Goal: Find specific page/section: Find specific page/section

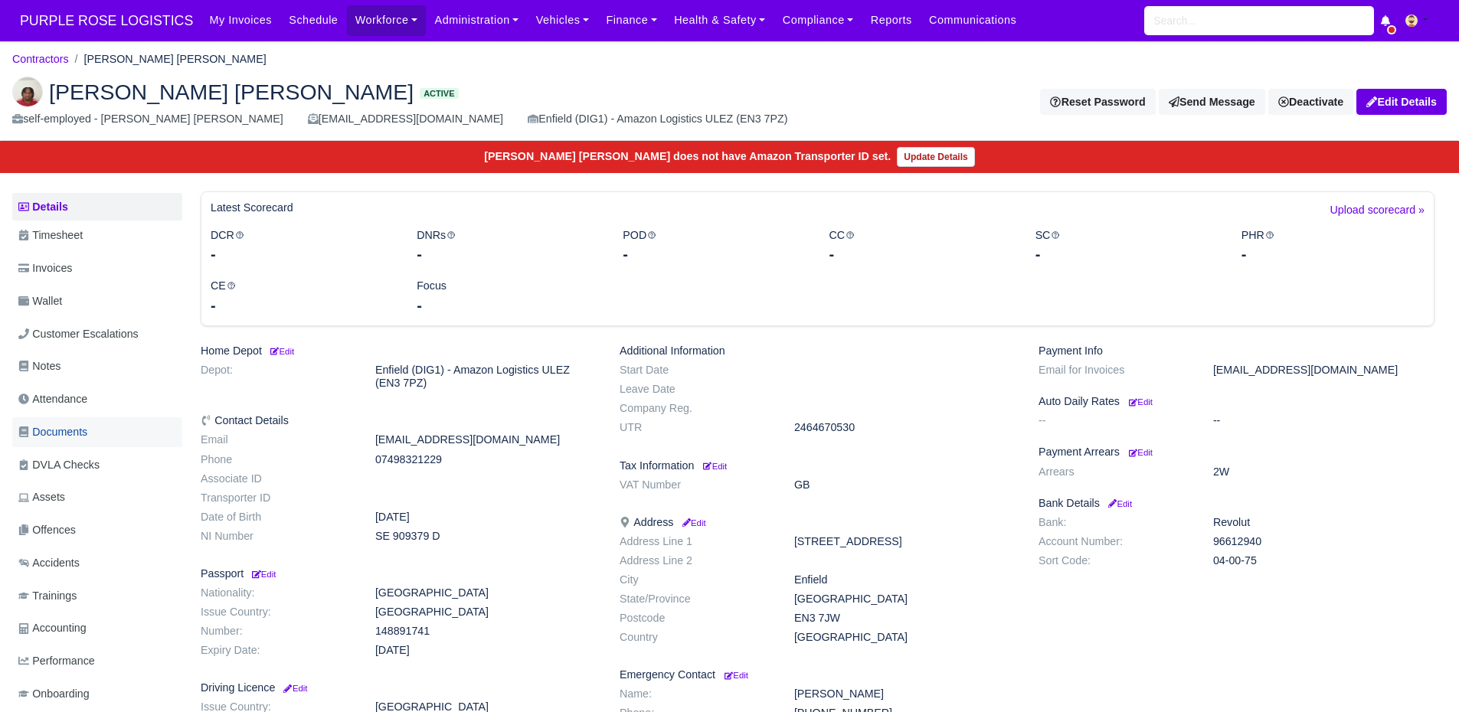
click at [87, 438] on span "Documents" at bounding box center [52, 432] width 69 height 18
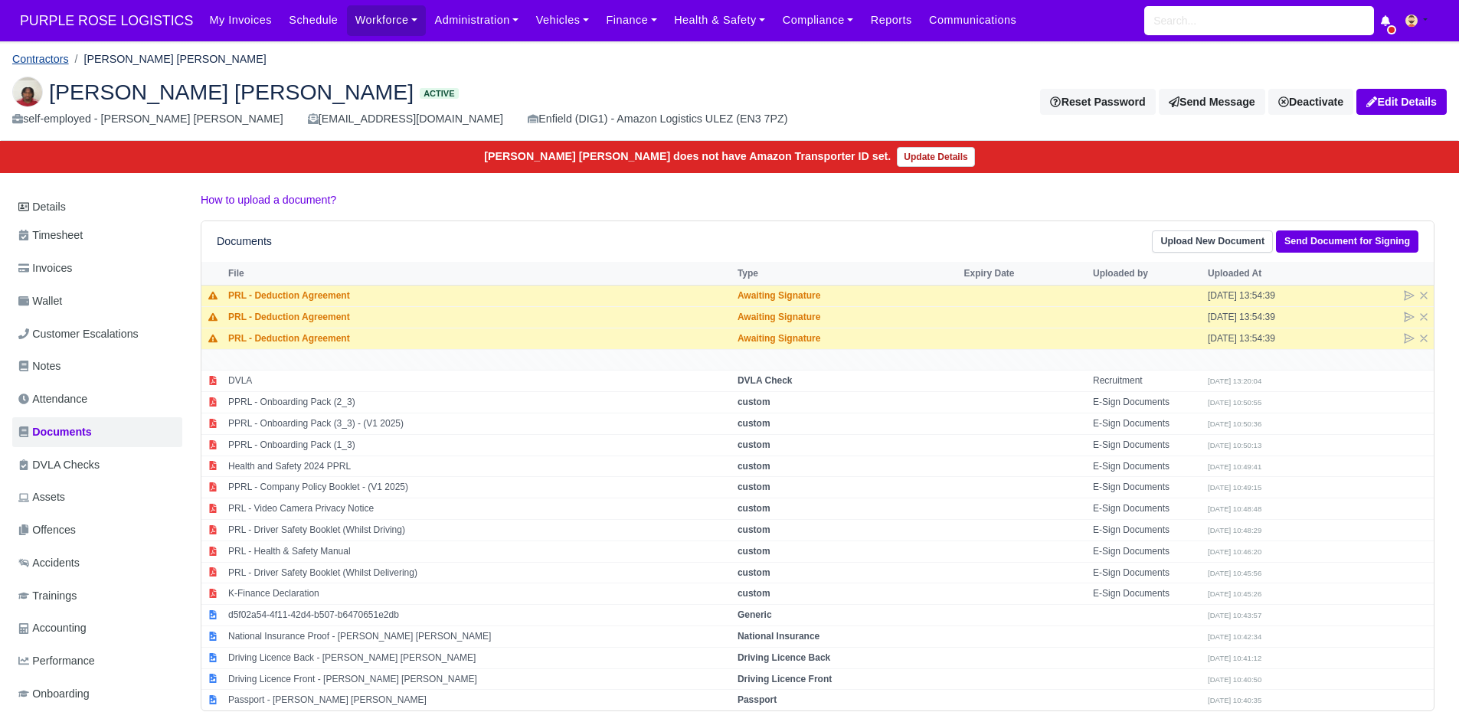
click at [58, 60] on link "Contractors" at bounding box center [40, 59] width 57 height 12
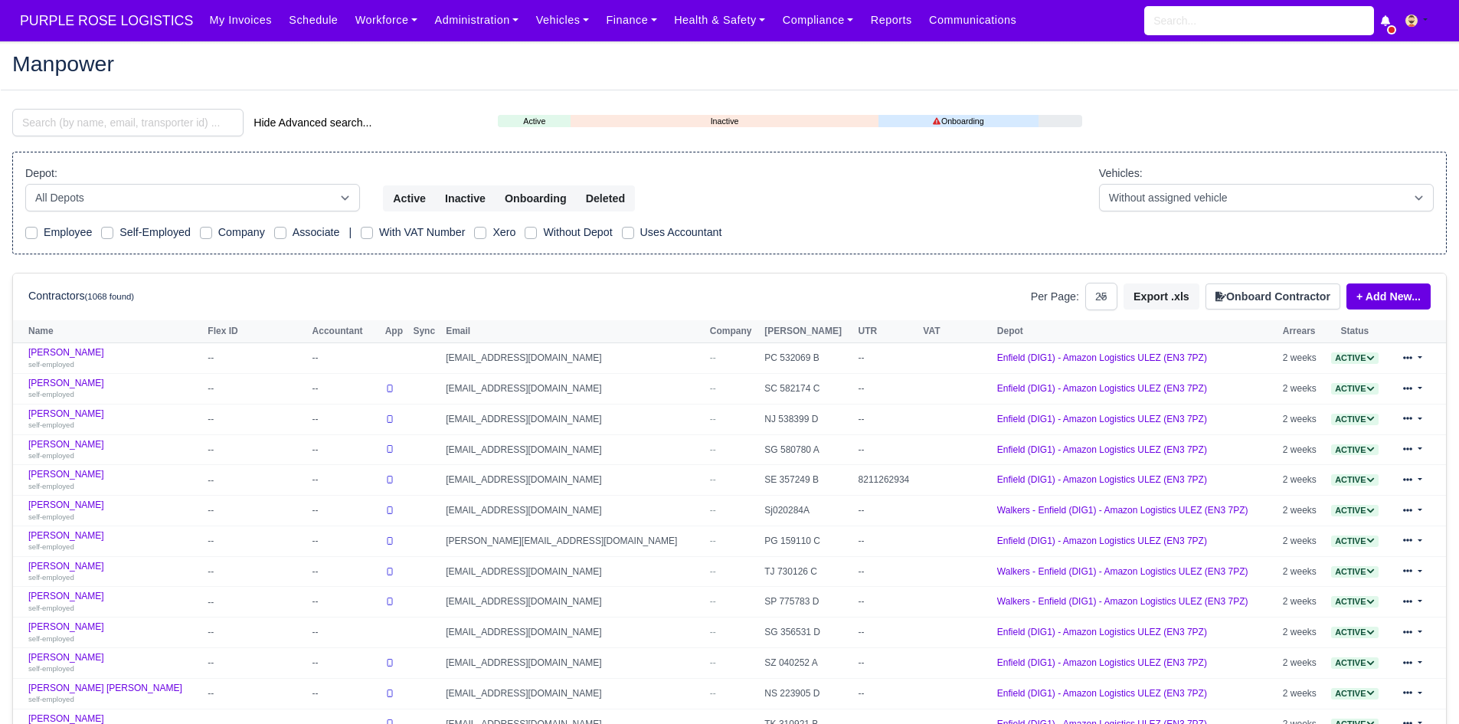
select select "25"
click at [74, 135] on input "search" at bounding box center [127, 123] width 231 height 28
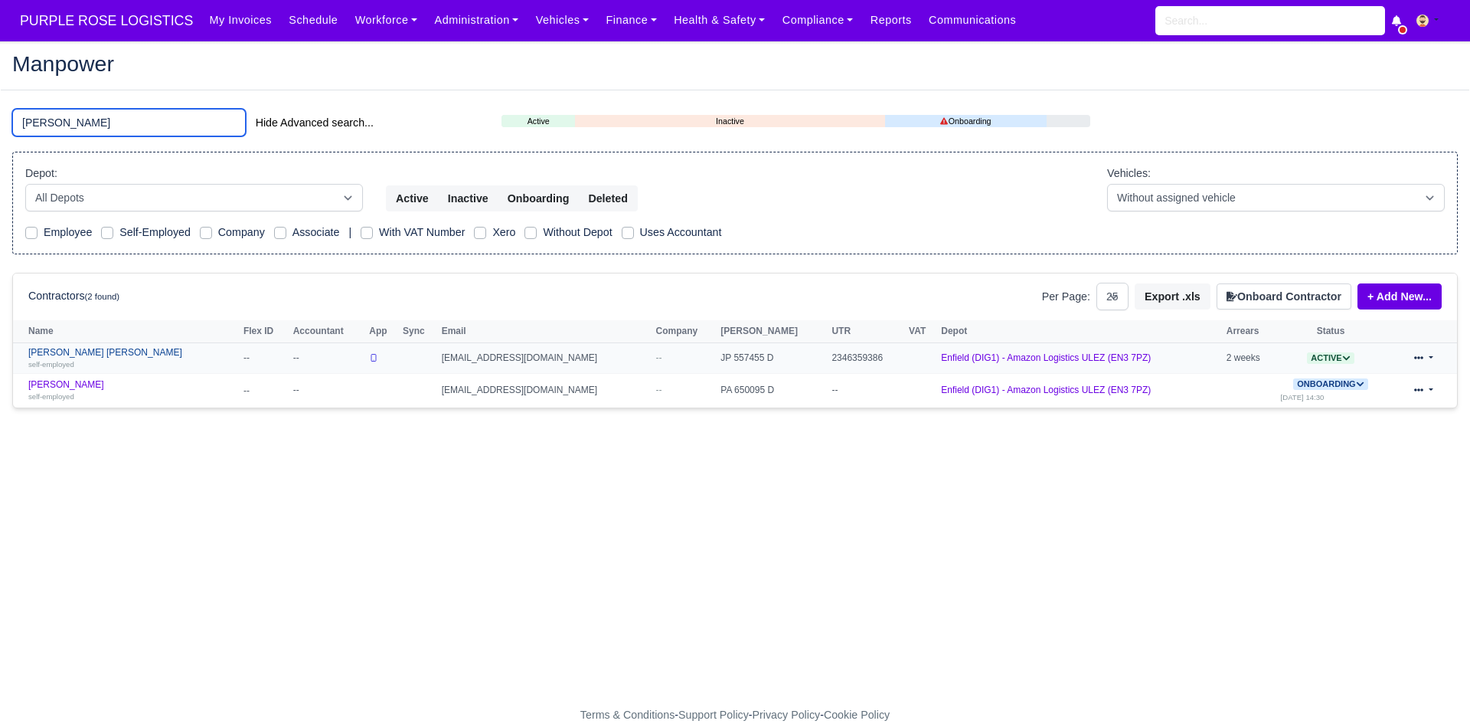
type input "[PERSON_NAME]"
click at [84, 362] on div "self-employed" at bounding box center [132, 363] width 208 height 11
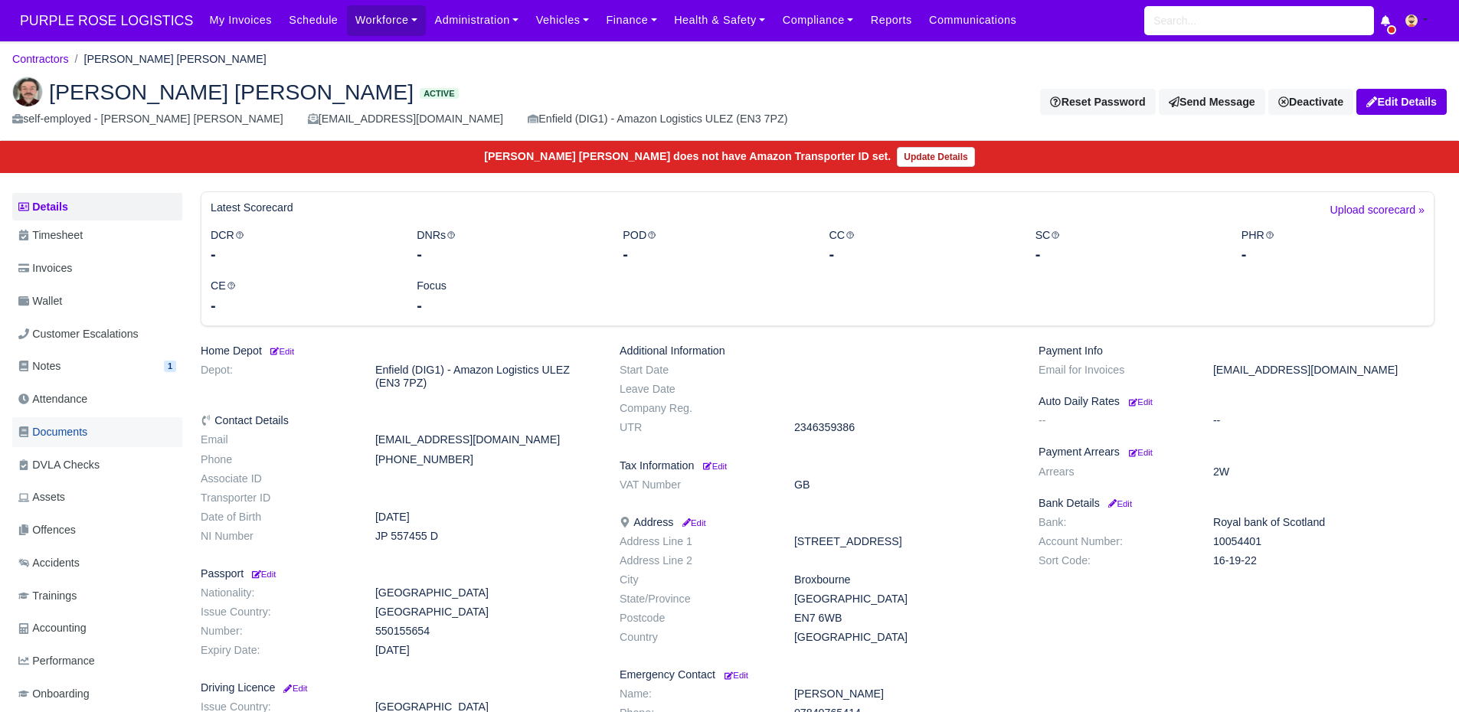
click at [84, 425] on span "Documents" at bounding box center [52, 432] width 69 height 18
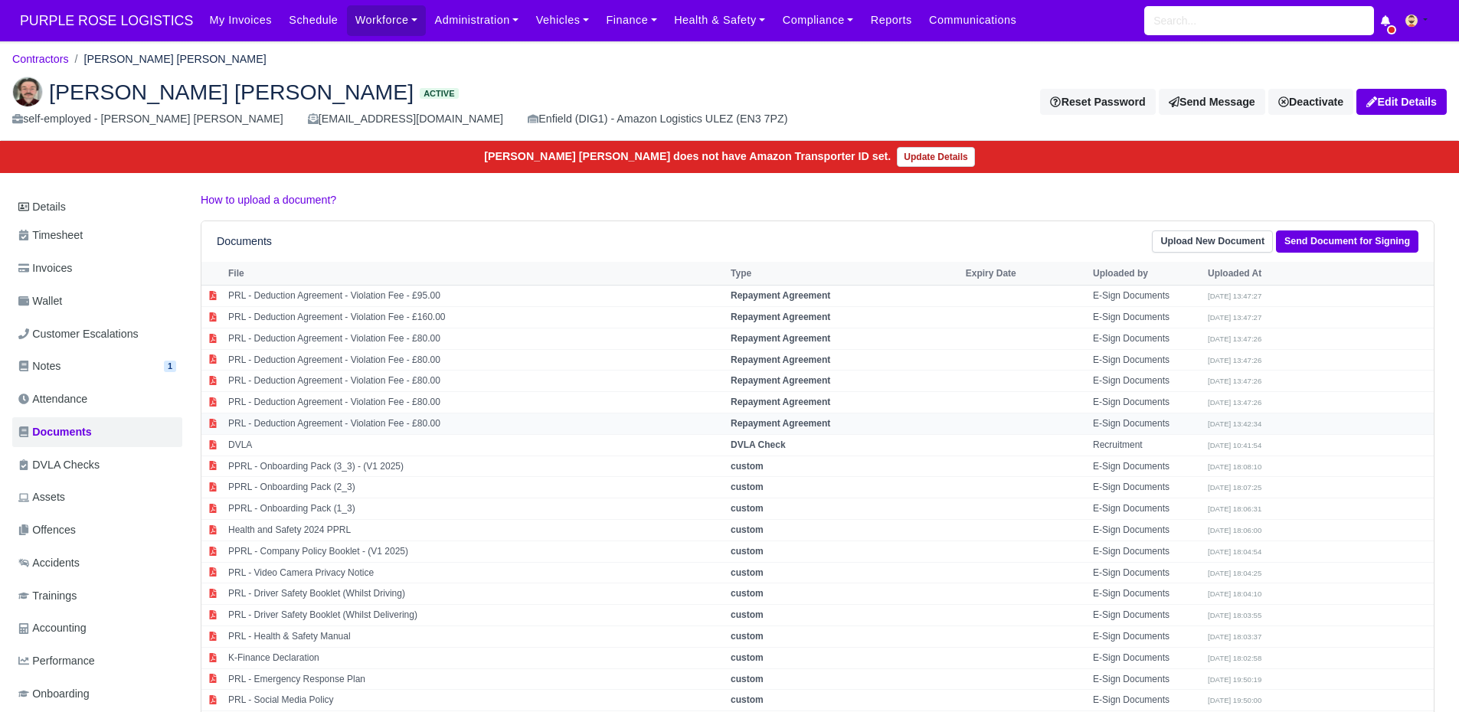
click at [839, 424] on td "Repayment Agreement" at bounding box center [844, 423] width 235 height 21
select select "repayment-agreement"
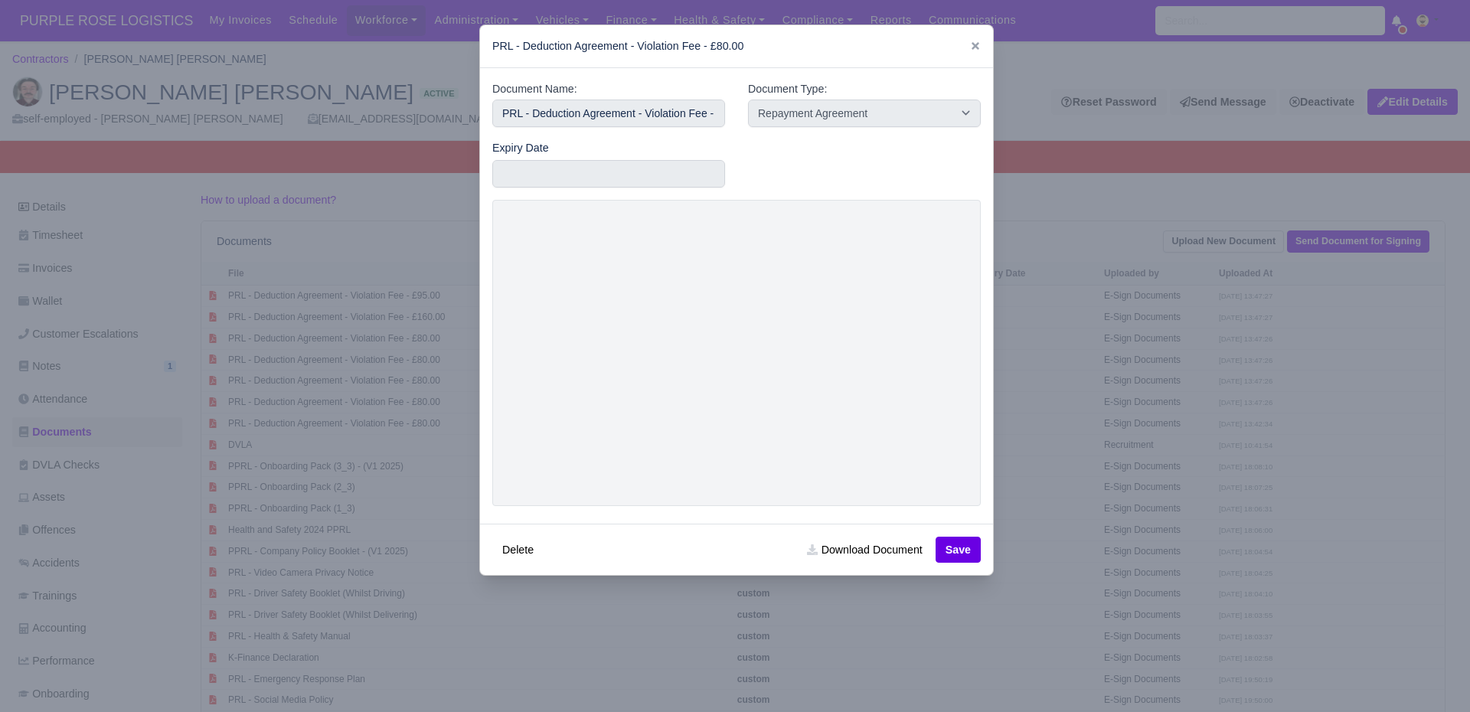
click at [970, 40] on link at bounding box center [975, 46] width 11 height 12
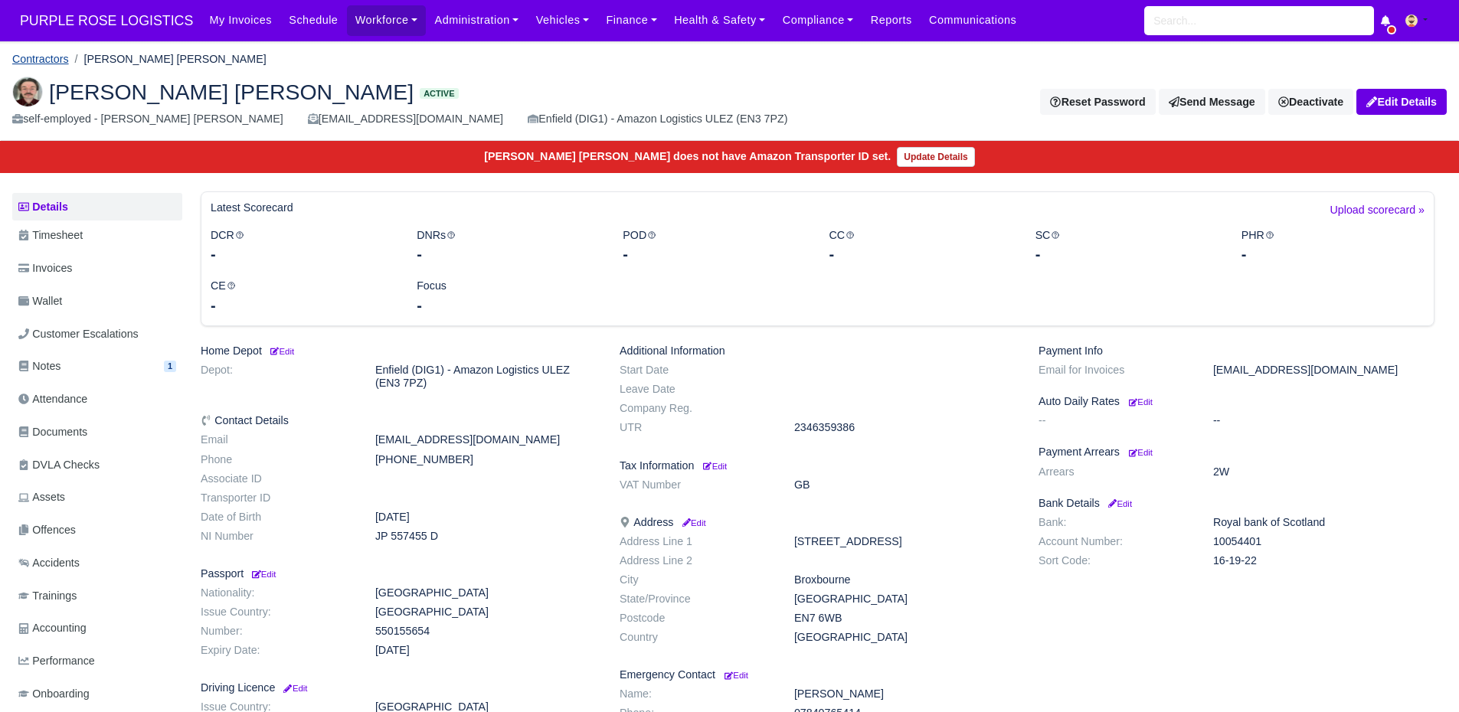
click at [56, 60] on link "Contractors" at bounding box center [40, 59] width 57 height 12
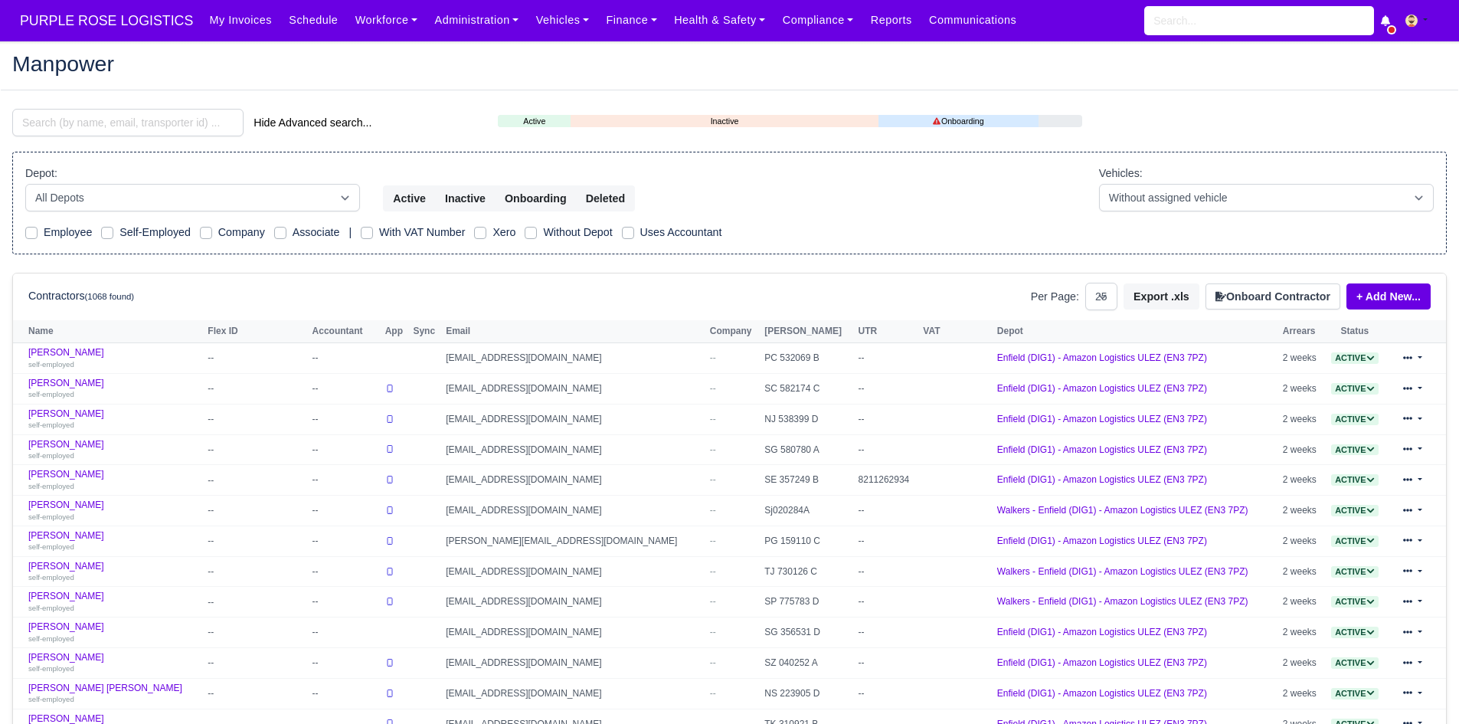
select select "25"
click at [182, 117] on input "search" at bounding box center [127, 123] width 231 height 28
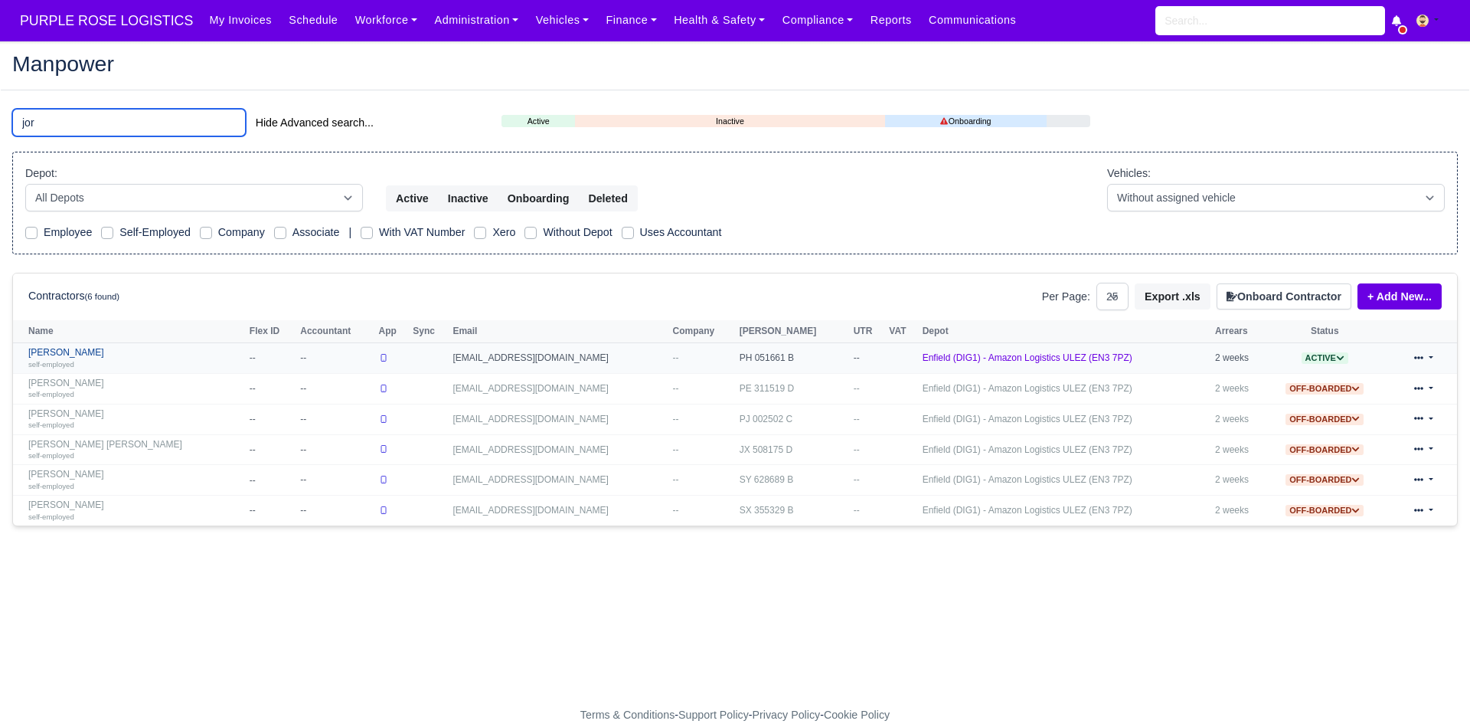
type input "jor"
click at [62, 351] on link "Jordan Aloye self-employed" at bounding box center [135, 358] width 214 height 22
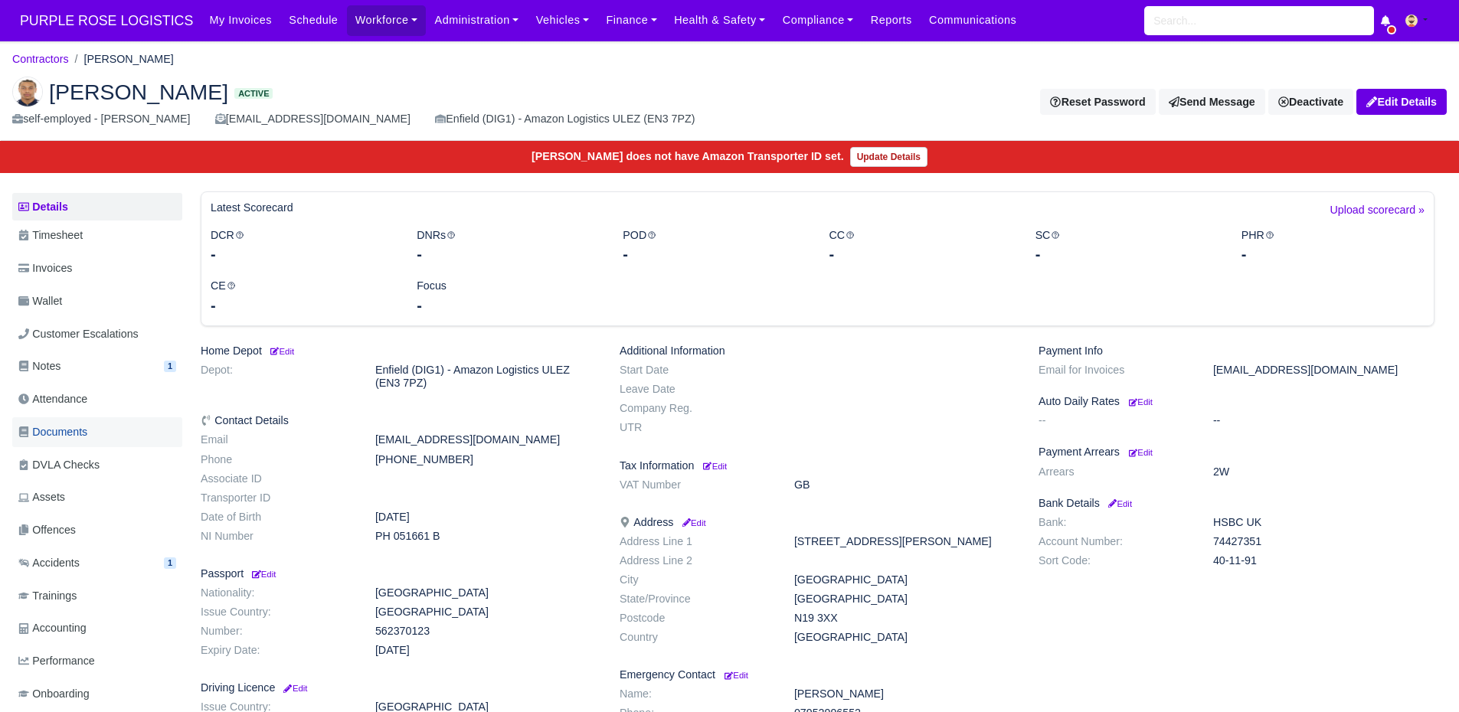
click at [75, 423] on span "Documents" at bounding box center [52, 432] width 69 height 18
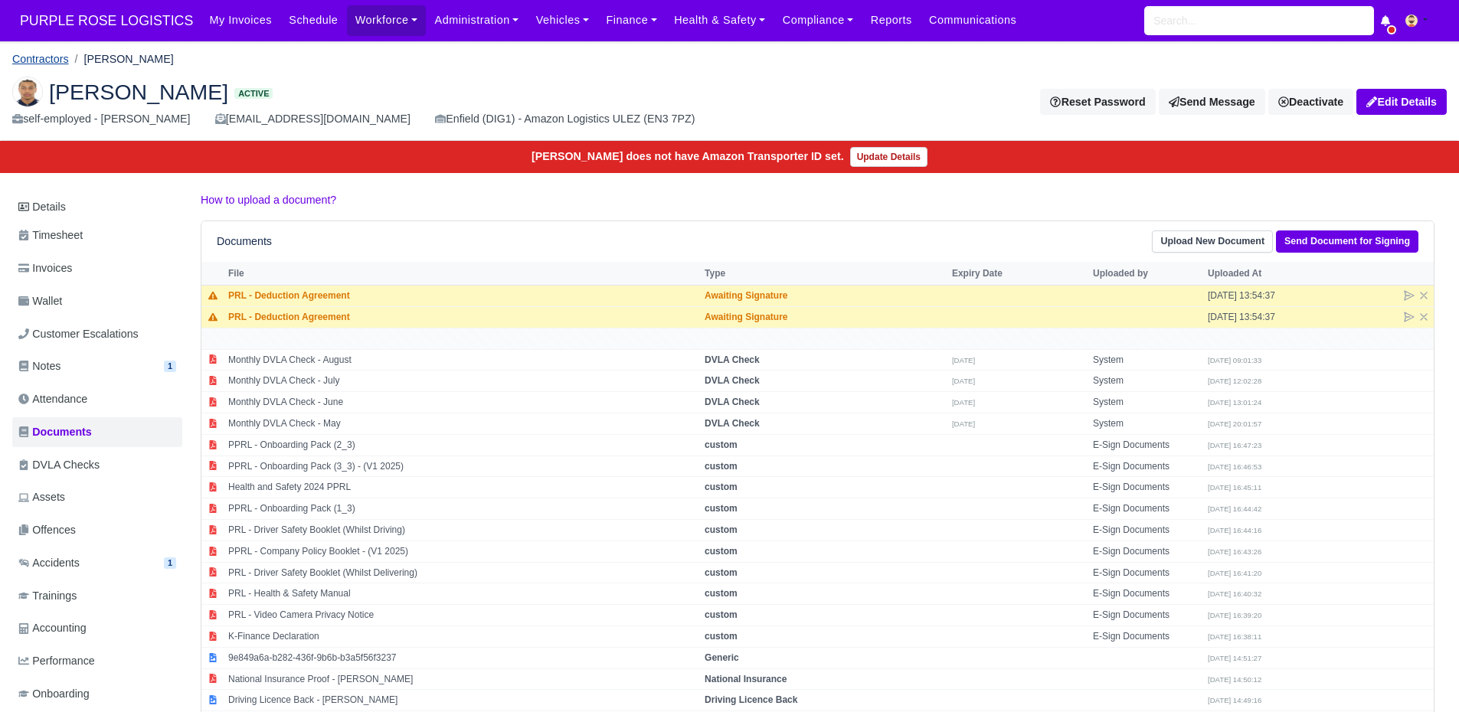
click at [33, 58] on link "Contractors" at bounding box center [40, 59] width 57 height 12
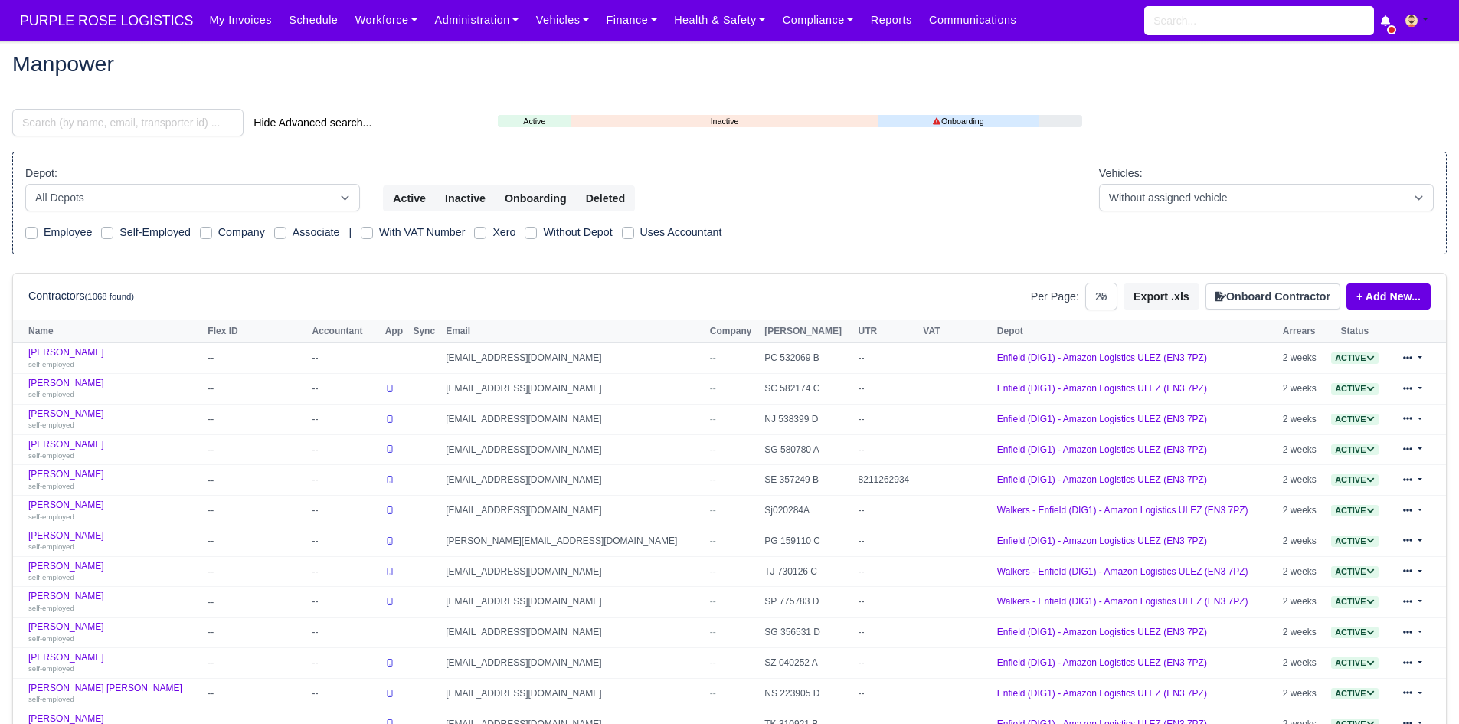
select select "25"
click at [59, 122] on input "search" at bounding box center [127, 123] width 231 height 28
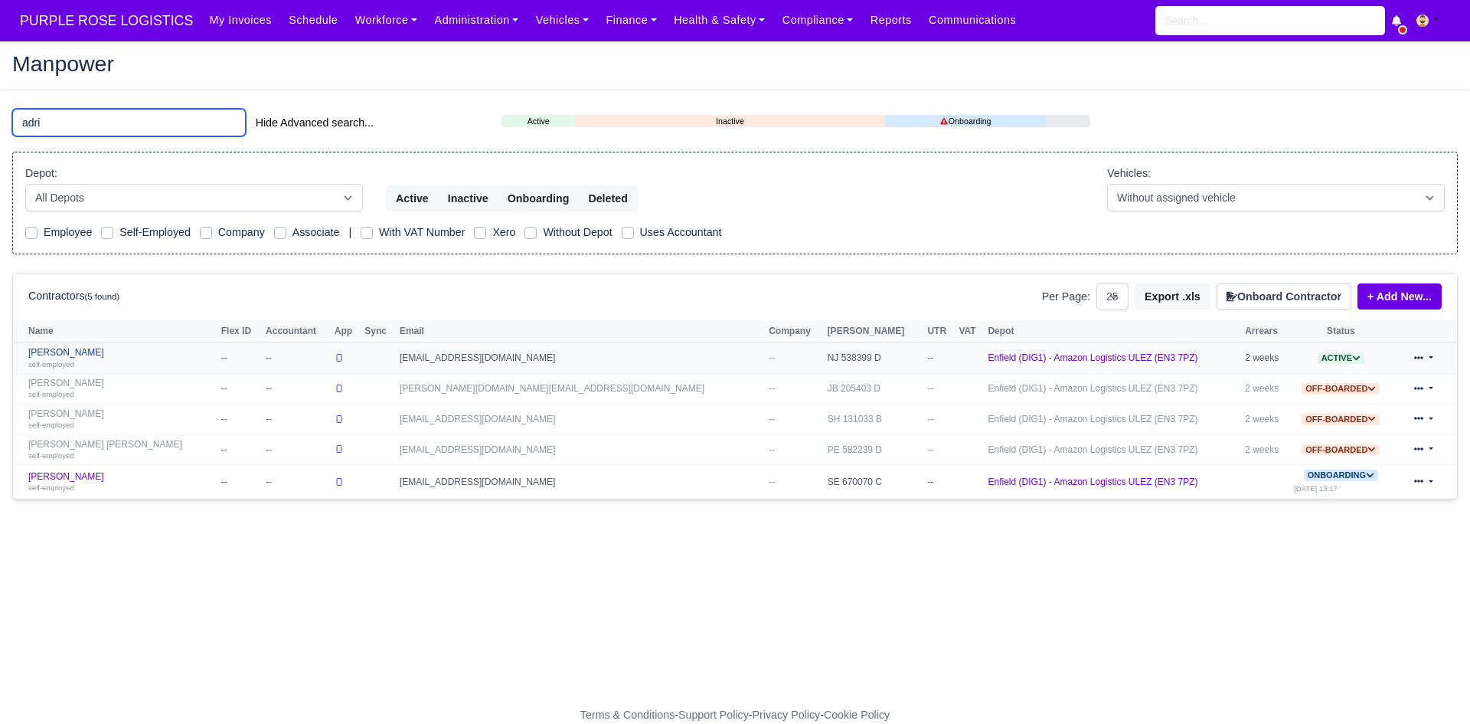
type input "adri"
click at [71, 347] on link "Adrian Ando self-employed" at bounding box center [120, 358] width 185 height 22
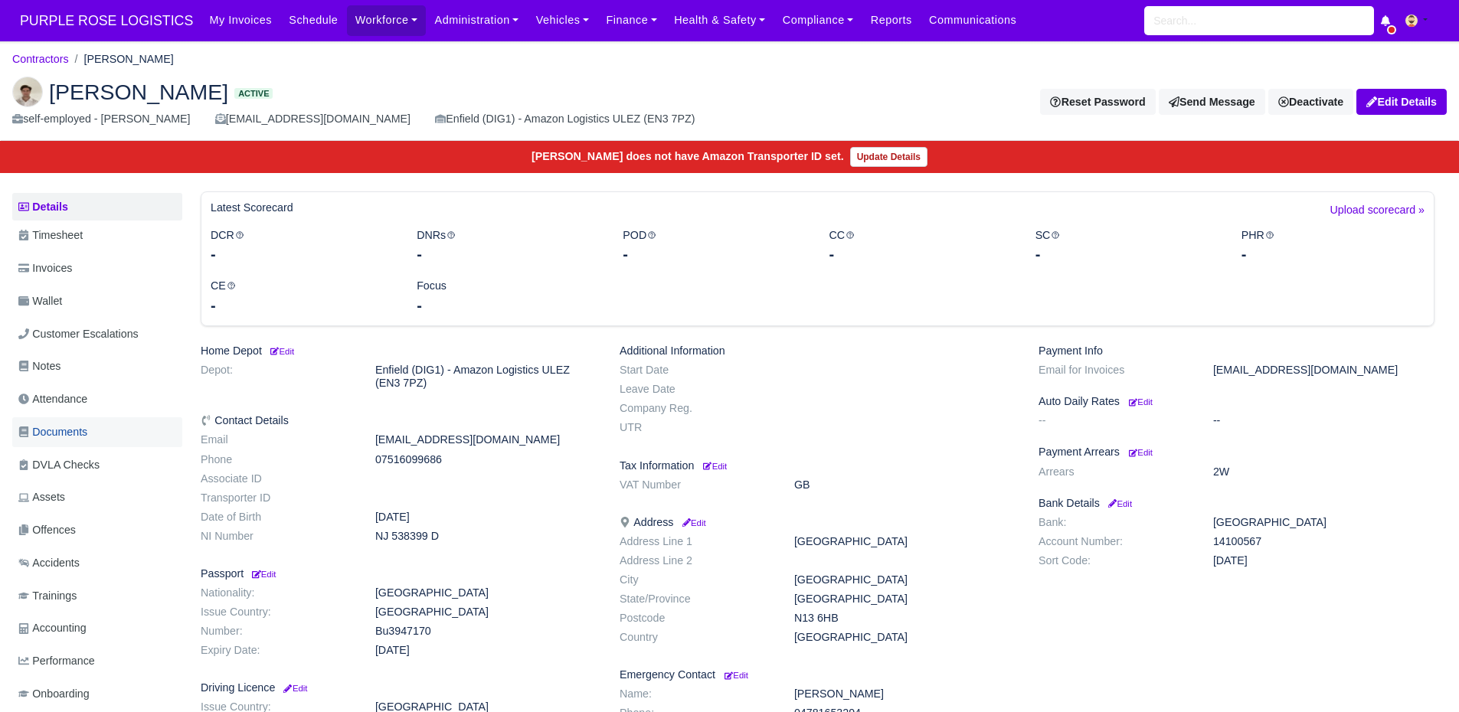
click at [79, 427] on span "Documents" at bounding box center [52, 432] width 69 height 18
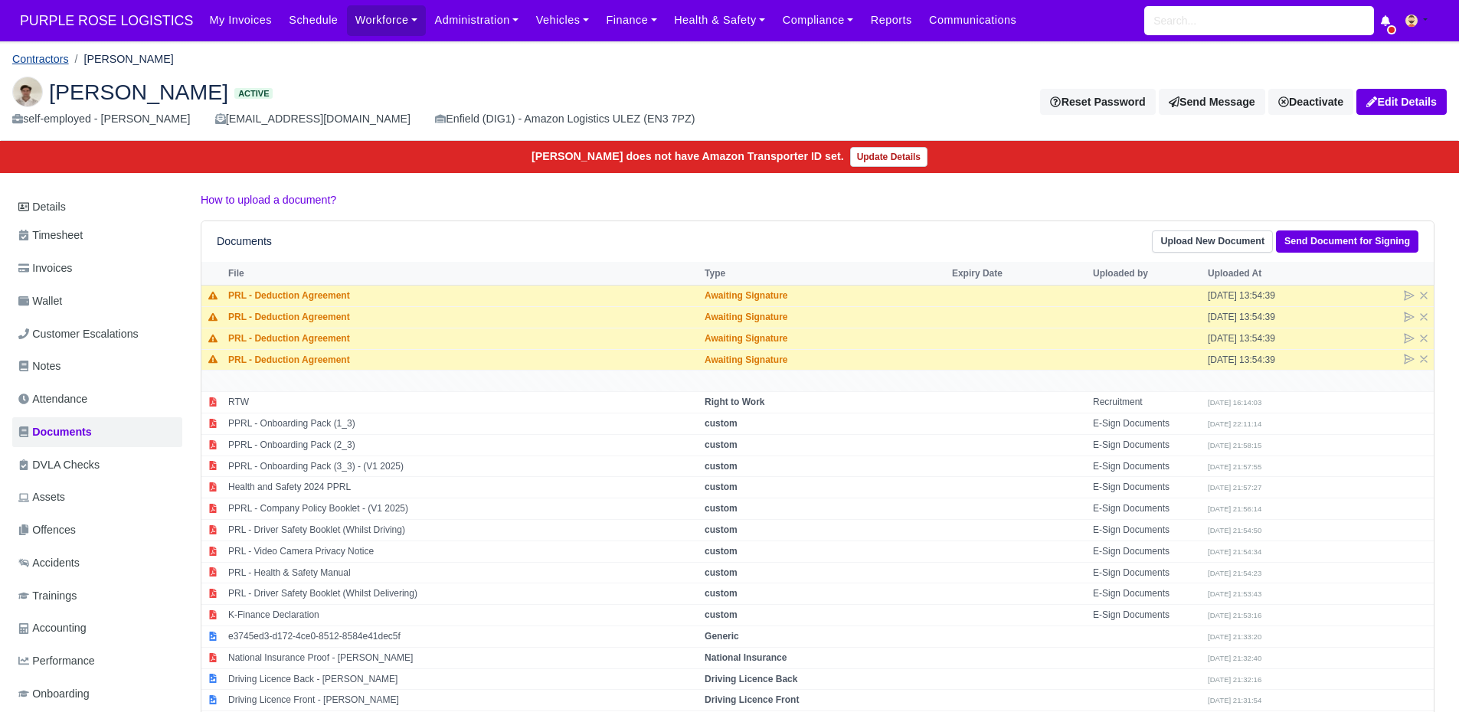
click at [44, 57] on link "Contractors" at bounding box center [40, 59] width 57 height 12
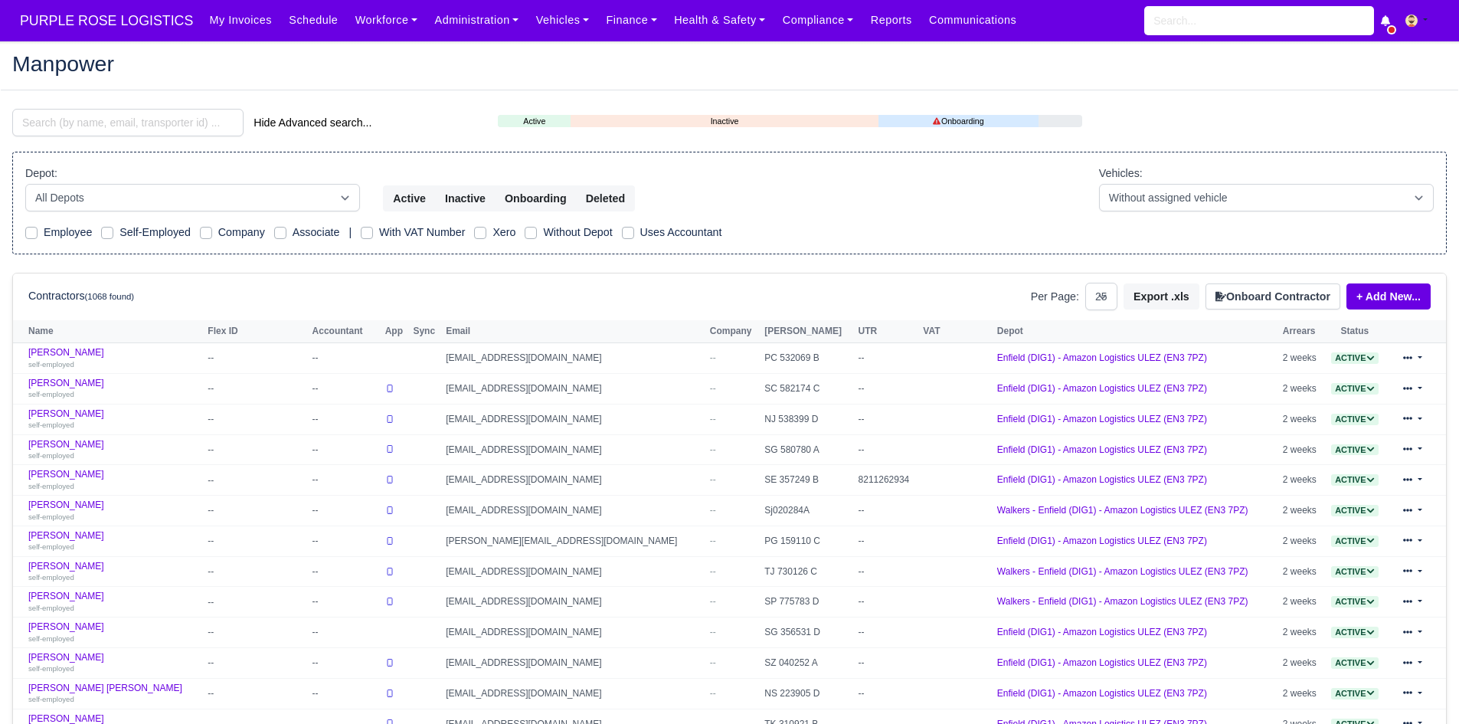
select select "25"
click at [61, 122] on input "search" at bounding box center [127, 123] width 231 height 28
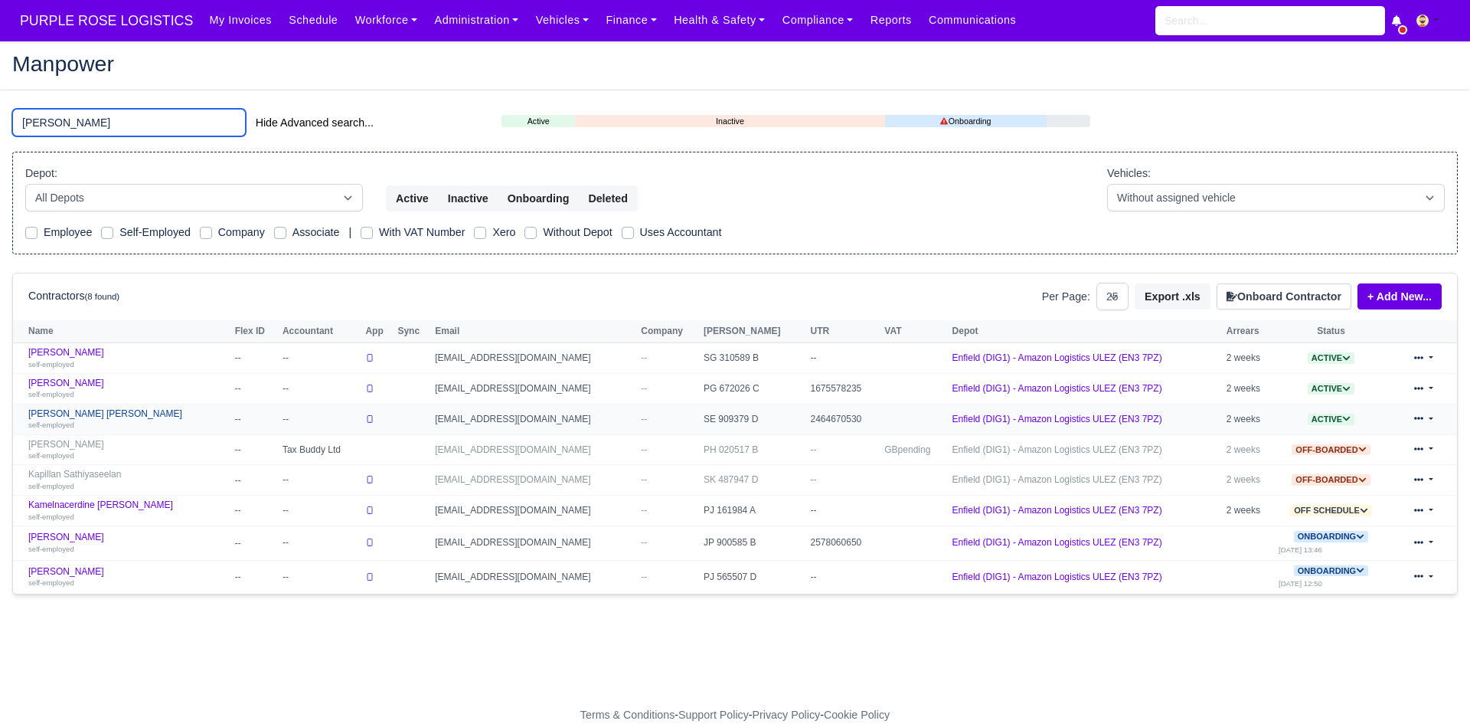
type input "mel"
click at [94, 415] on link "Melvin Otshudi Manya self-employed" at bounding box center [127, 419] width 199 height 22
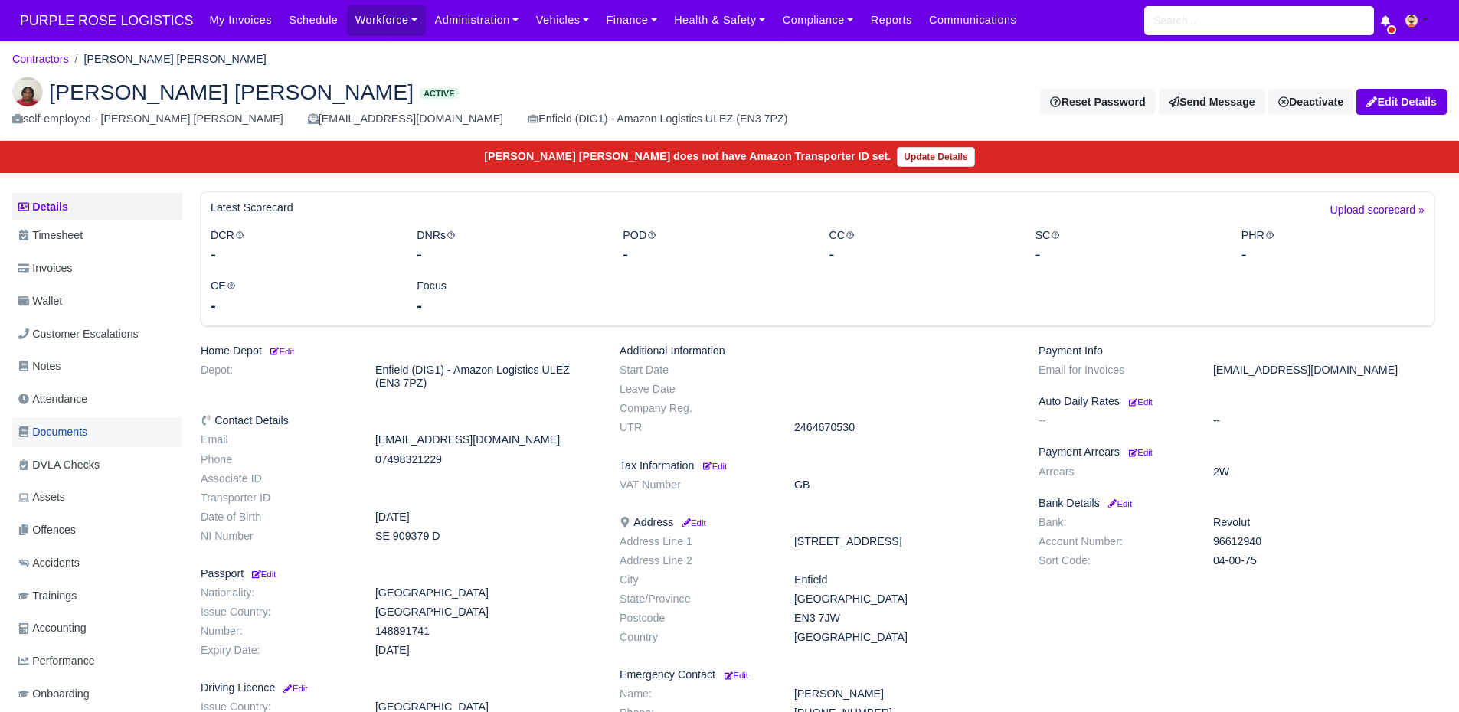
click at [86, 420] on link "Documents" at bounding box center [97, 432] width 170 height 30
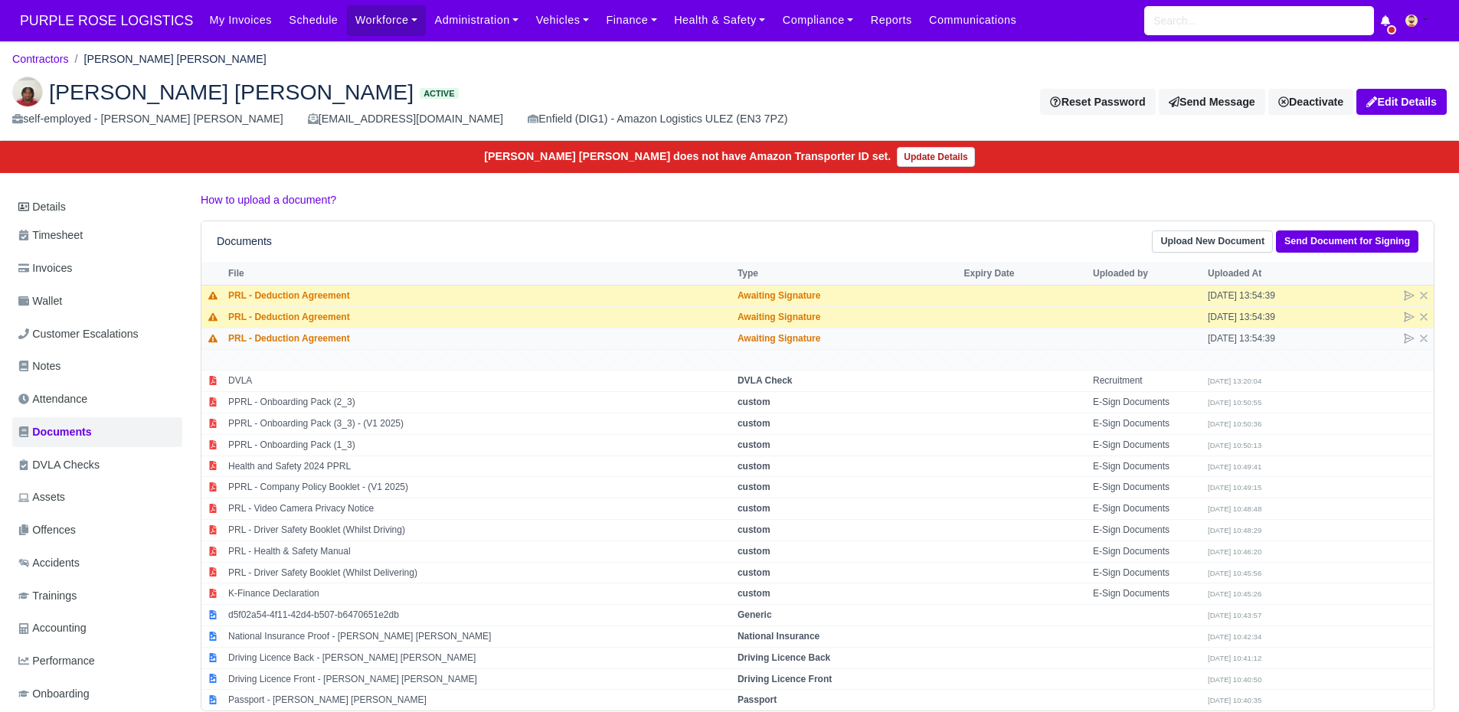
click at [508, 329] on td "PRL - Deduction Agreement" at bounding box center [478, 338] width 509 height 21
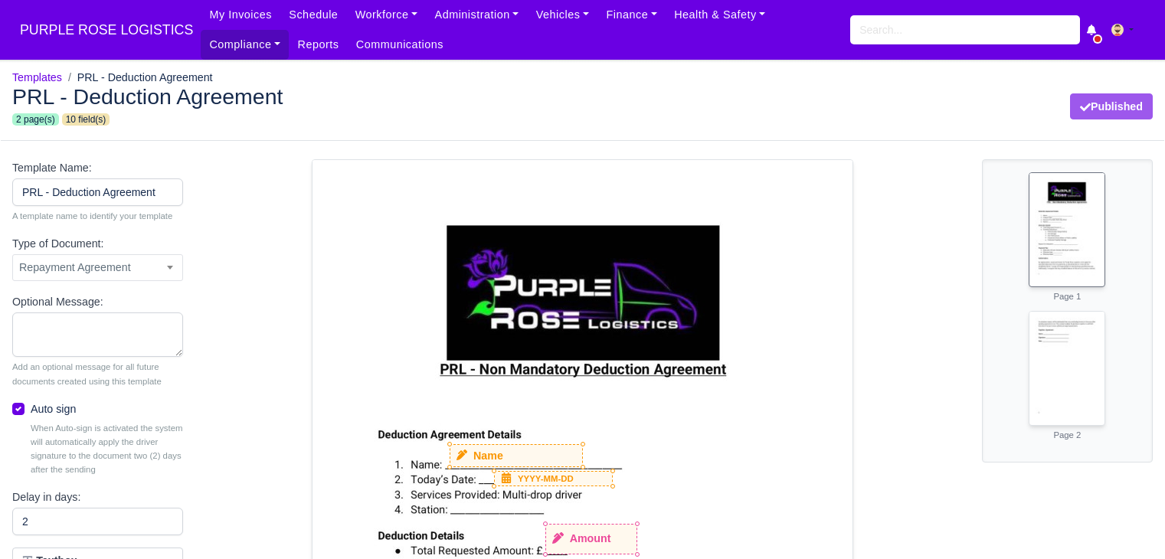
select select "repayment-agreement"
